Goal: Entertainment & Leisure: Consume media (video, audio)

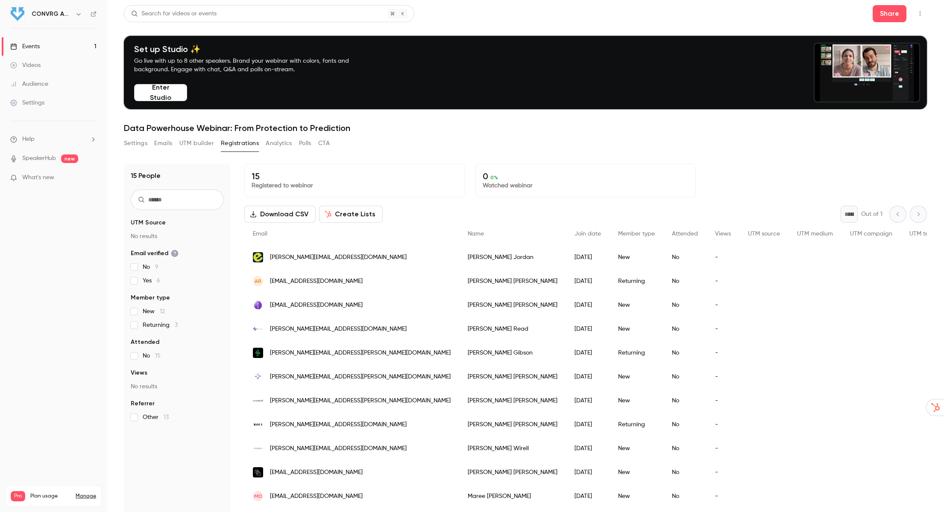
click at [41, 47] on link "Events 1" at bounding box center [53, 46] width 107 height 19
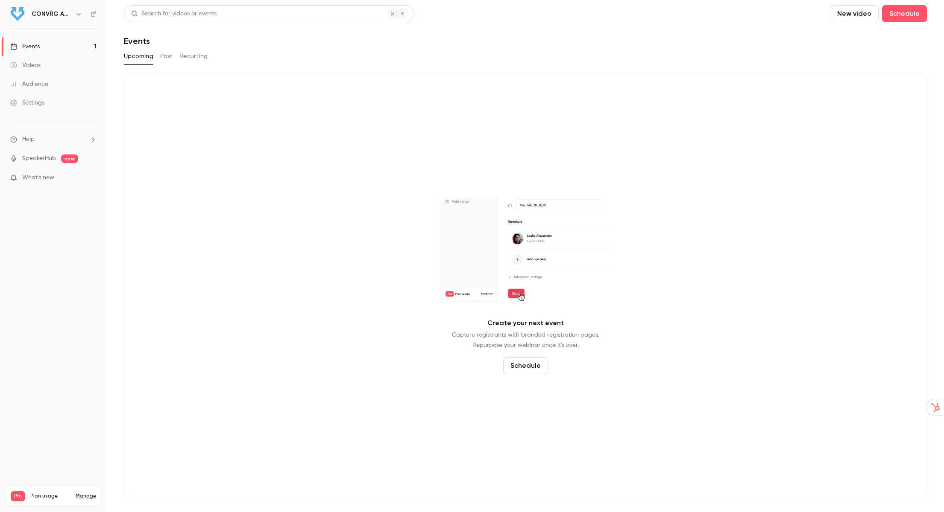
click at [169, 57] on button "Past" at bounding box center [166, 57] width 12 height 14
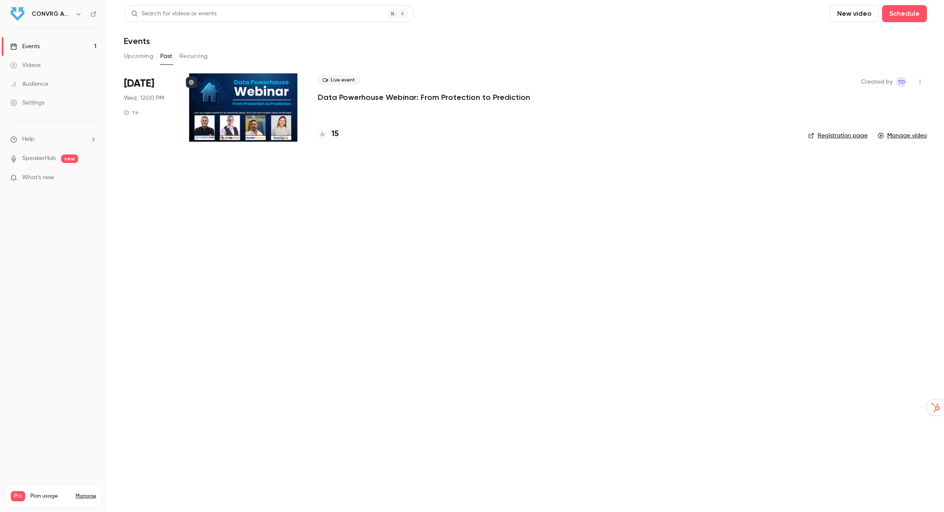
click at [271, 99] on div at bounding box center [243, 107] width 122 height 68
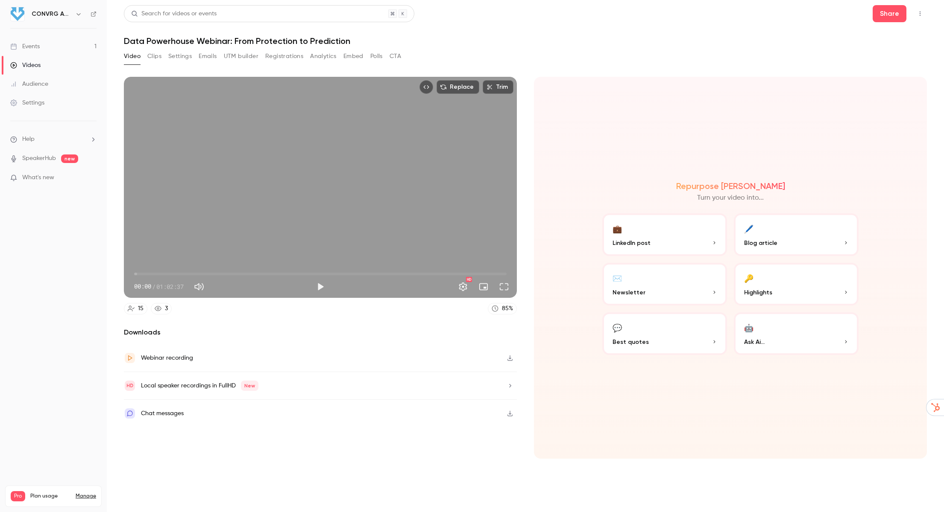
click at [433, 267] on span "00:00" at bounding box center [320, 274] width 372 height 14
click at [488, 274] on span "50:11" at bounding box center [320, 274] width 372 height 14
click at [321, 289] on button "Play" at bounding box center [320, 286] width 17 height 17
click at [499, 274] on span "01:01:24" at bounding box center [320, 274] width 372 height 14
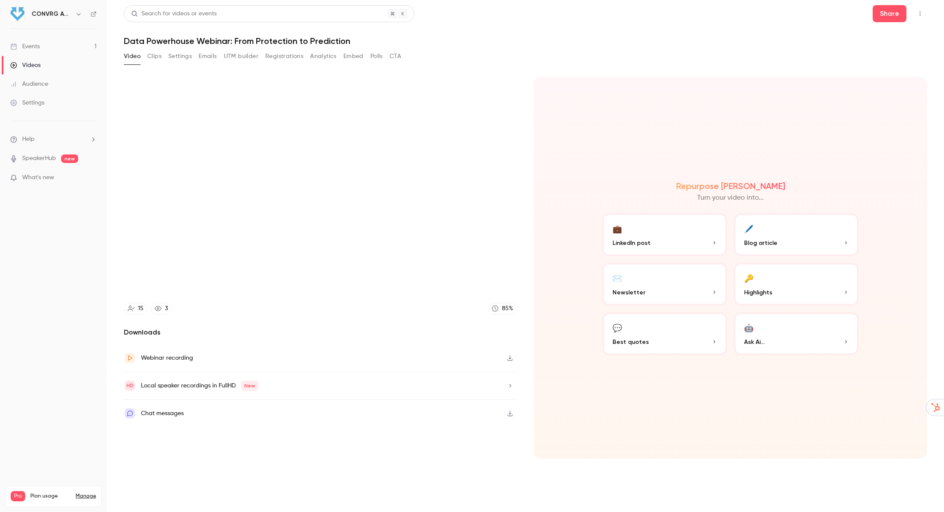
click at [680, 241] on p "LinkedIn post" at bounding box center [664, 243] width 104 height 9
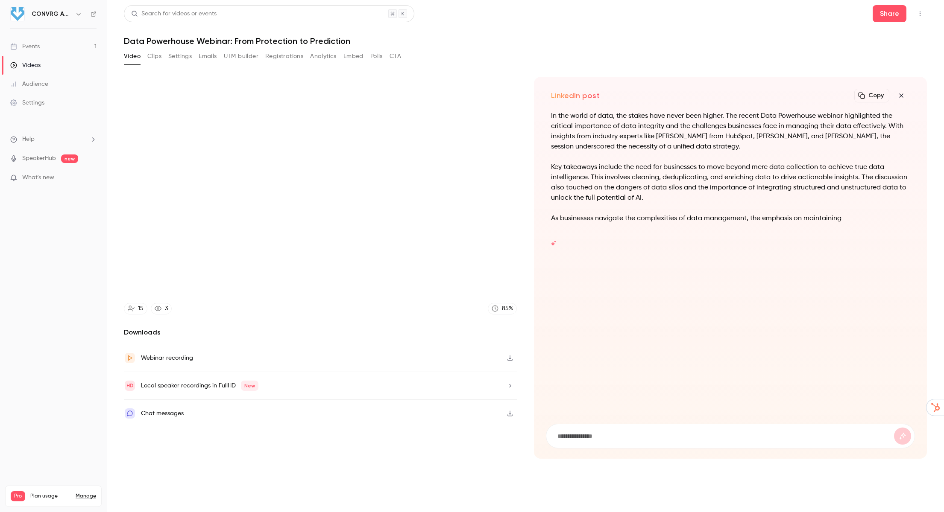
click at [834, 140] on p "In the world of data, the stakes have never been higher. The recent Data Powerh…" at bounding box center [730, 131] width 359 height 41
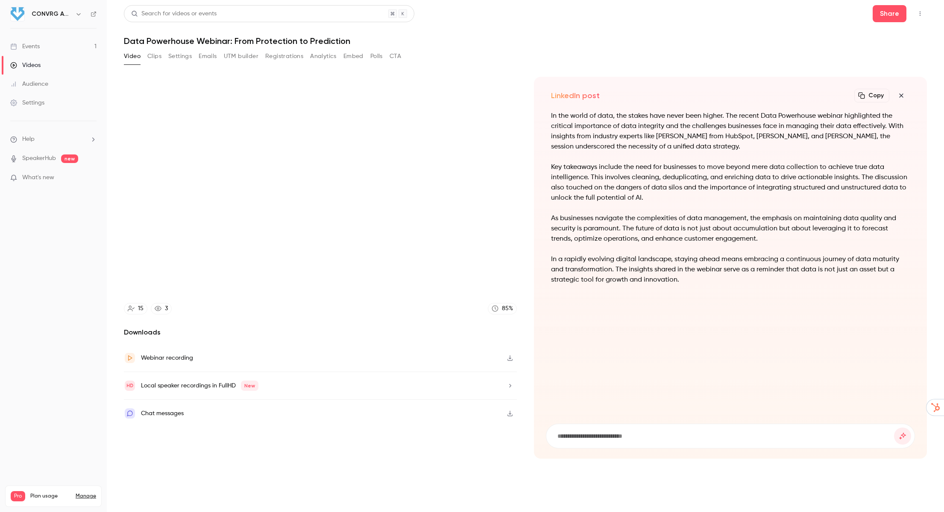
click at [900, 96] on icon "button" at bounding box center [901, 96] width 4 height 4
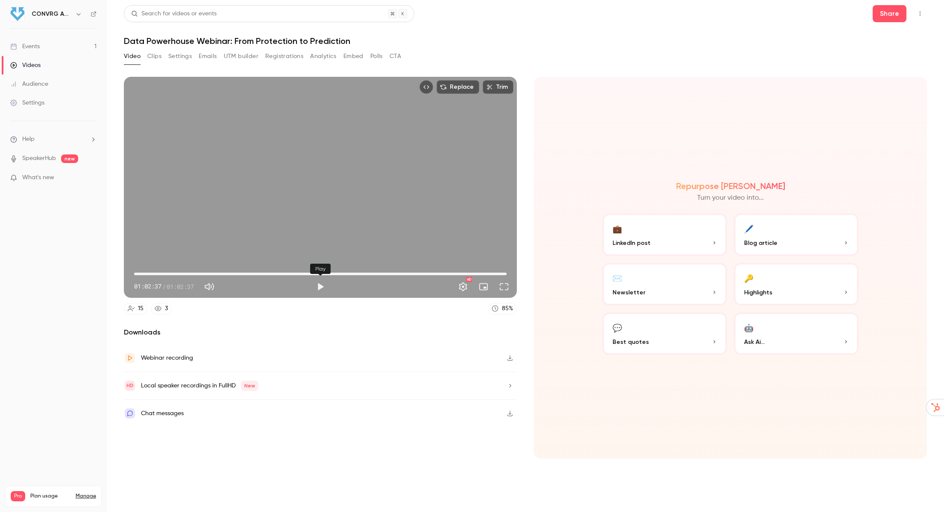
click at [321, 286] on button "Play" at bounding box center [320, 286] width 17 height 17
click at [320, 287] on button "Pause" at bounding box center [320, 286] width 17 height 17
type input "***"
click at [723, 41] on h1 "Data Powerhouse Webinar: From Protection to Prediction" at bounding box center [525, 41] width 803 height 10
click at [688, 68] on div "Replace Trim 00:03 00:03 / 01:02:37 HD 15 3 85 % Downloads Webinar recording Lo…" at bounding box center [525, 279] width 803 height 424
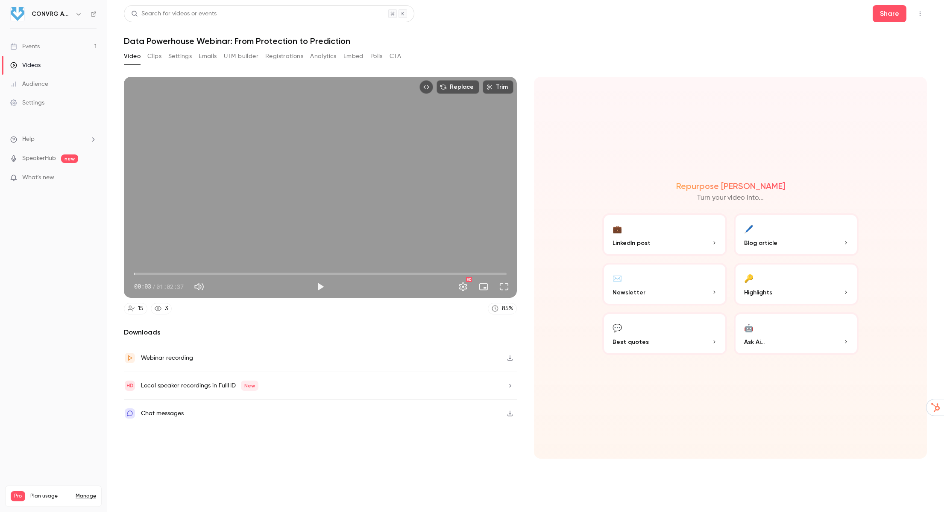
click at [787, 235] on button "🖊️ Blog article" at bounding box center [796, 234] width 125 height 43
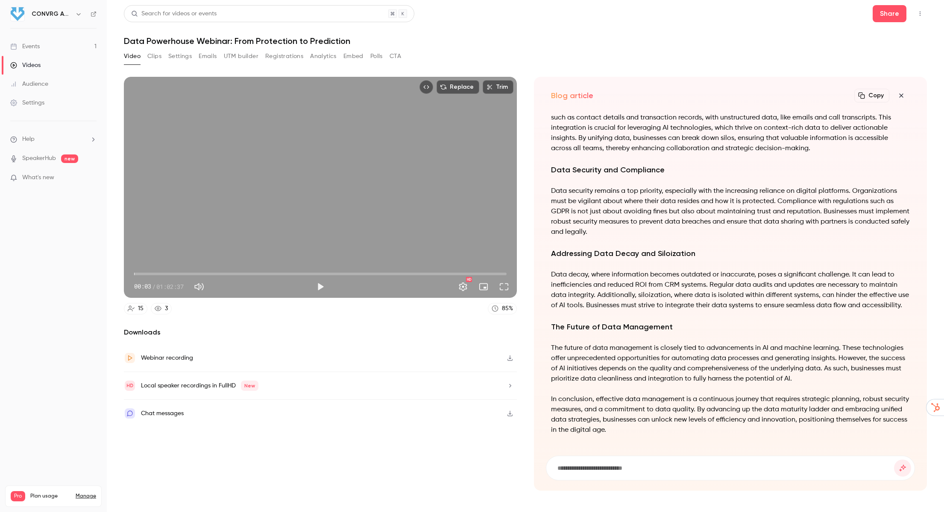
scroll to position [-188, 0]
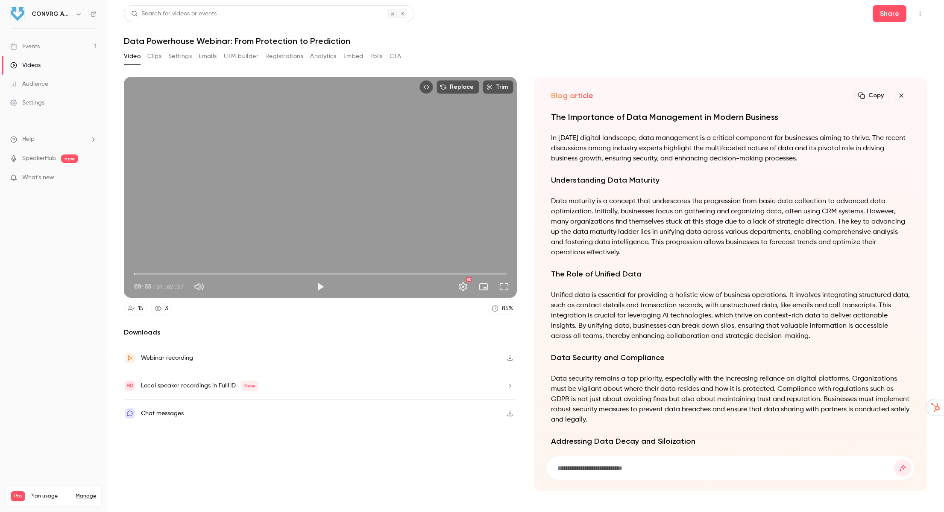
click at [899, 95] on icon "button" at bounding box center [901, 95] width 10 height 7
